Goal: Find specific page/section: Find specific page/section

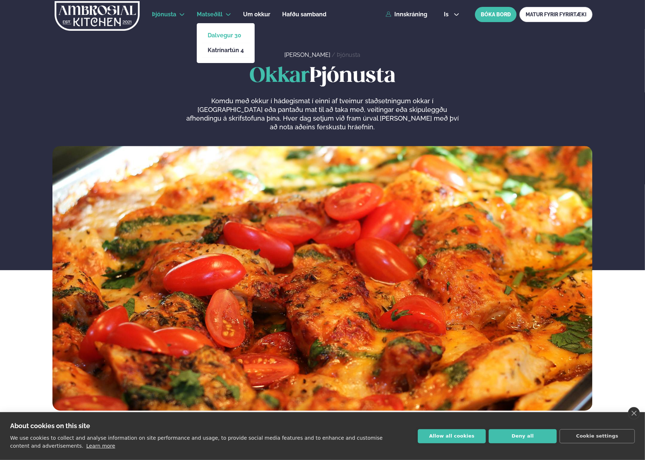
click at [222, 37] on link "Dalvegur 30" at bounding box center [226, 36] width 36 height 6
click at [221, 35] on link "Dalvegur 30" at bounding box center [226, 36] width 36 height 6
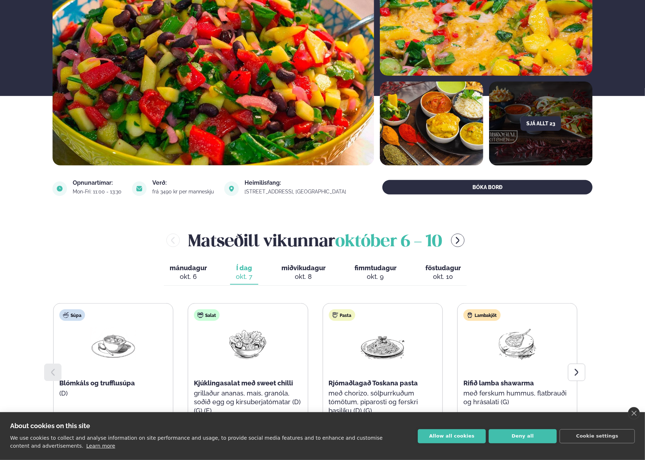
scroll to position [217, 0]
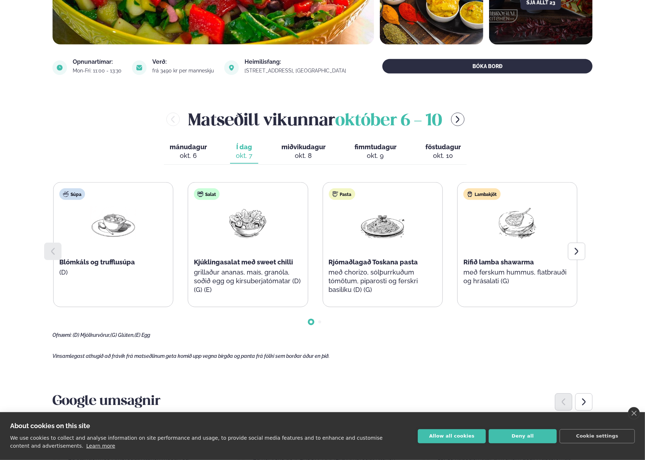
click at [293, 149] on span "miðvikudagur" at bounding box center [303, 147] width 44 height 8
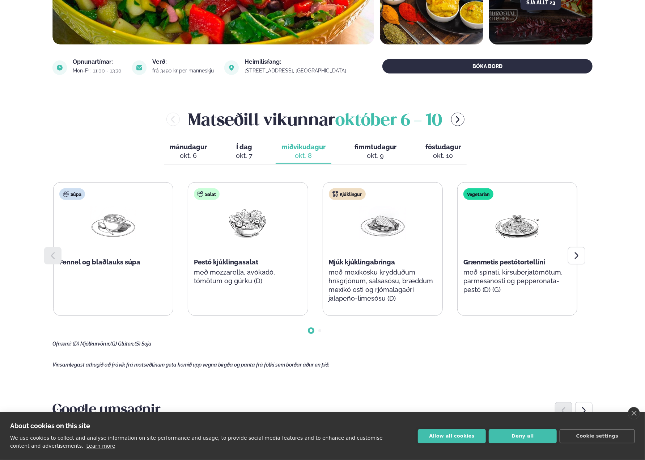
click at [241, 152] on div "okt. 7" at bounding box center [244, 155] width 17 height 9
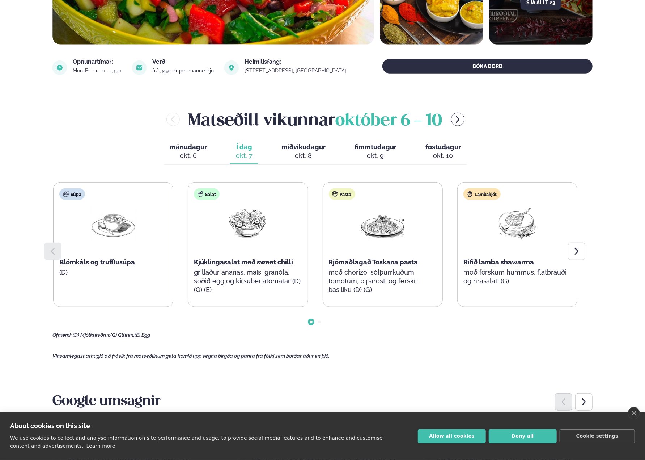
click at [321, 152] on div "okt. 8" at bounding box center [303, 155] width 44 height 9
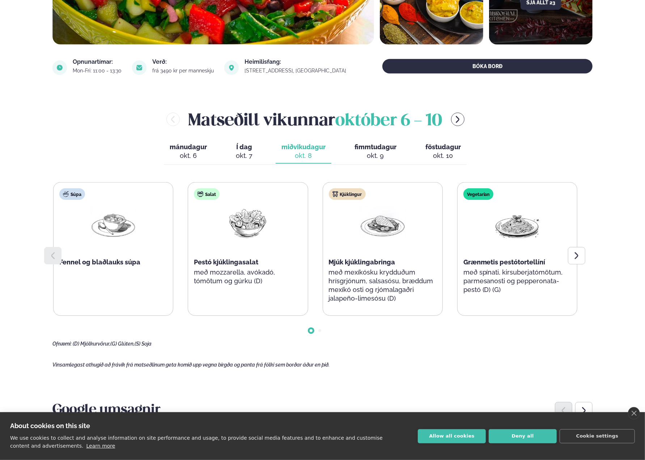
click at [359, 151] on button "fimmtudagur fim. okt. 9" at bounding box center [376, 152] width 54 height 24
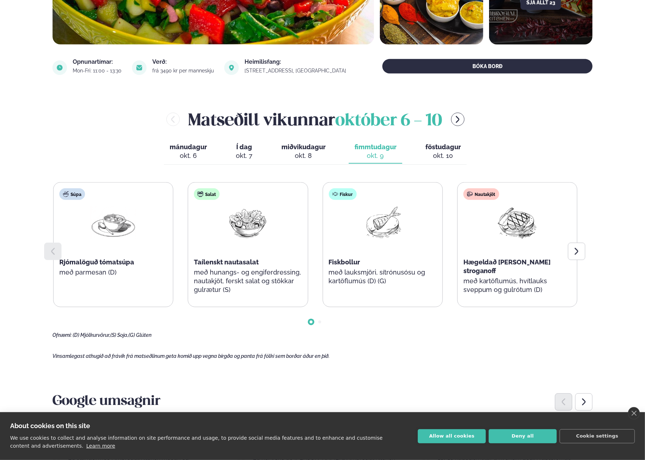
click at [436, 152] on div "okt. 10" at bounding box center [442, 155] width 35 height 9
